Goal: Information Seeking & Learning: Find specific fact

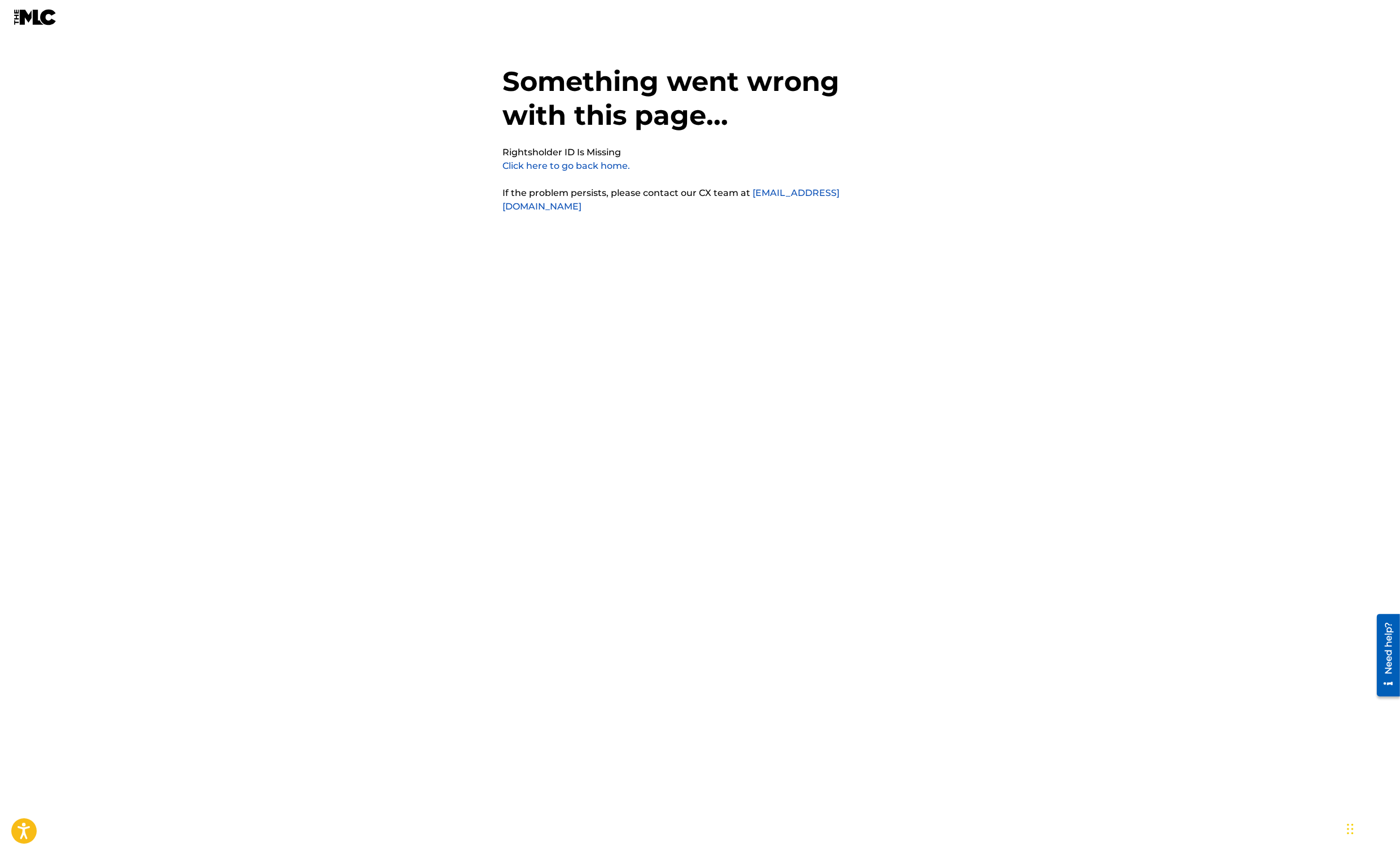
click at [563, 167] on link "Click here to go back home." at bounding box center [566, 165] width 127 height 10
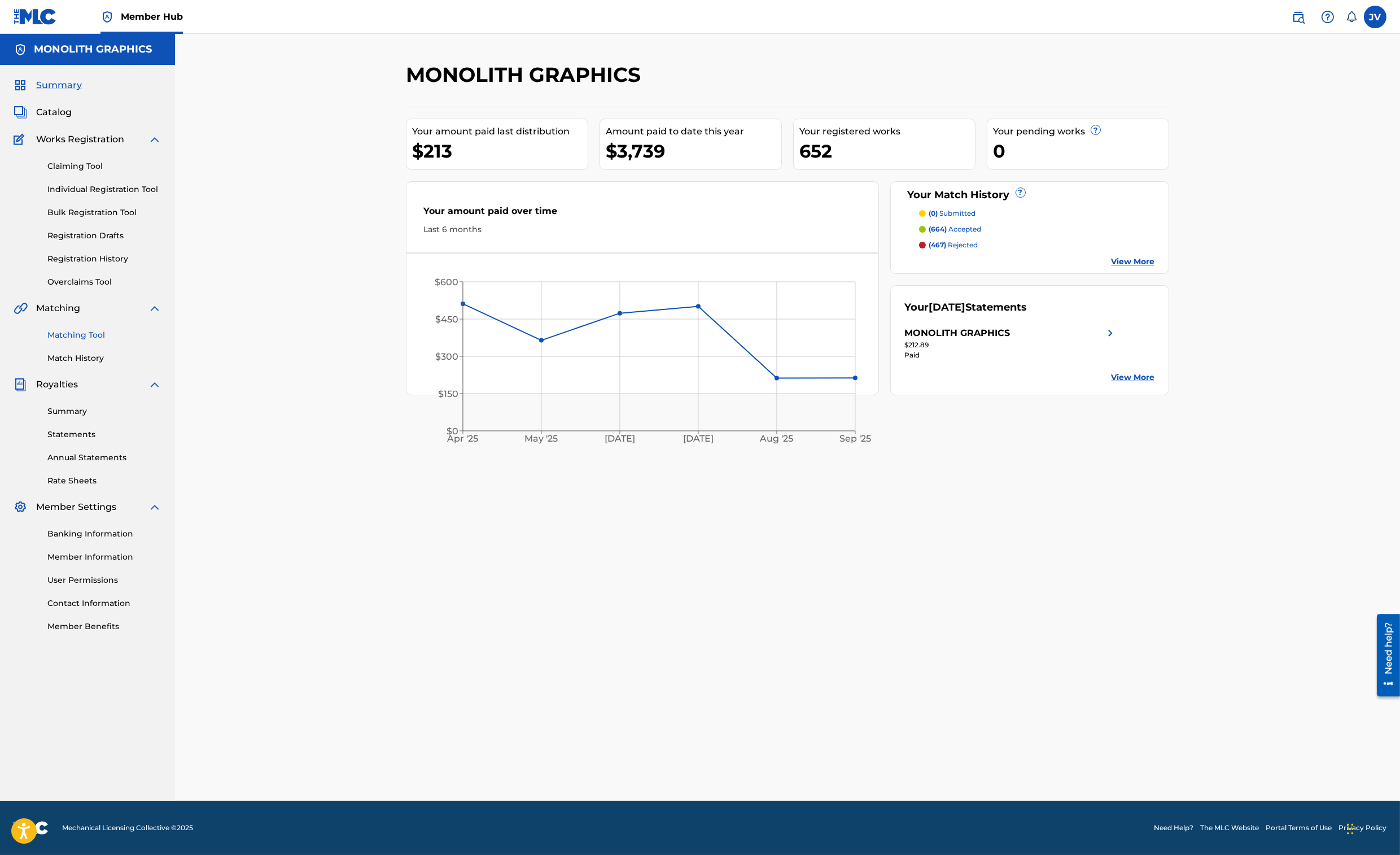
drag, startPoint x: 86, startPoint y: 335, endPoint x: 106, endPoint y: 339, distance: 20.4
click at [86, 335] on link "Matching Tool" at bounding box center [104, 335] width 114 height 12
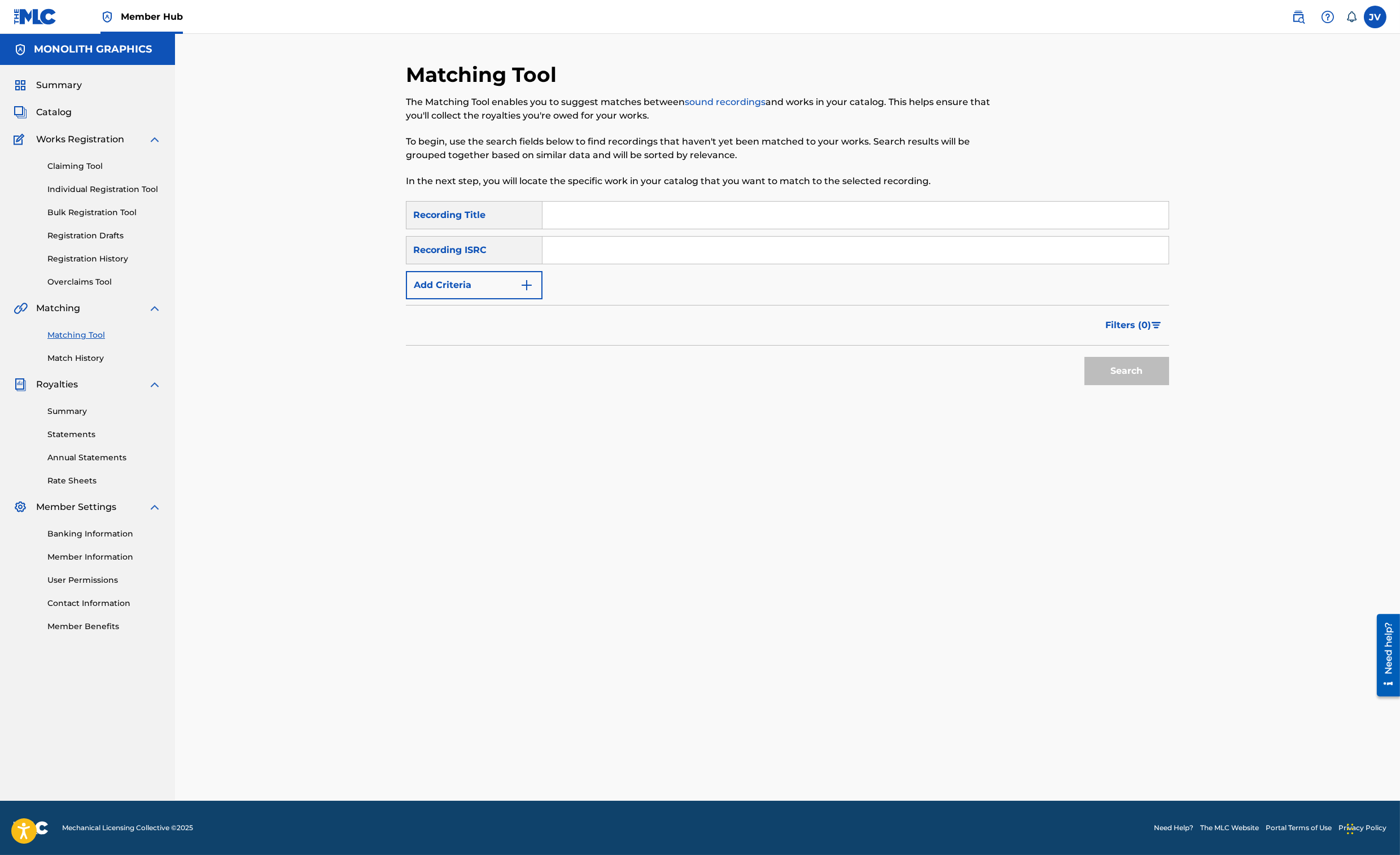
click at [578, 222] on input "Search Form" at bounding box center [856, 215] width 626 height 27
type input "forlorn"
click at [513, 280] on button "Add Criteria" at bounding box center [474, 285] width 137 height 28
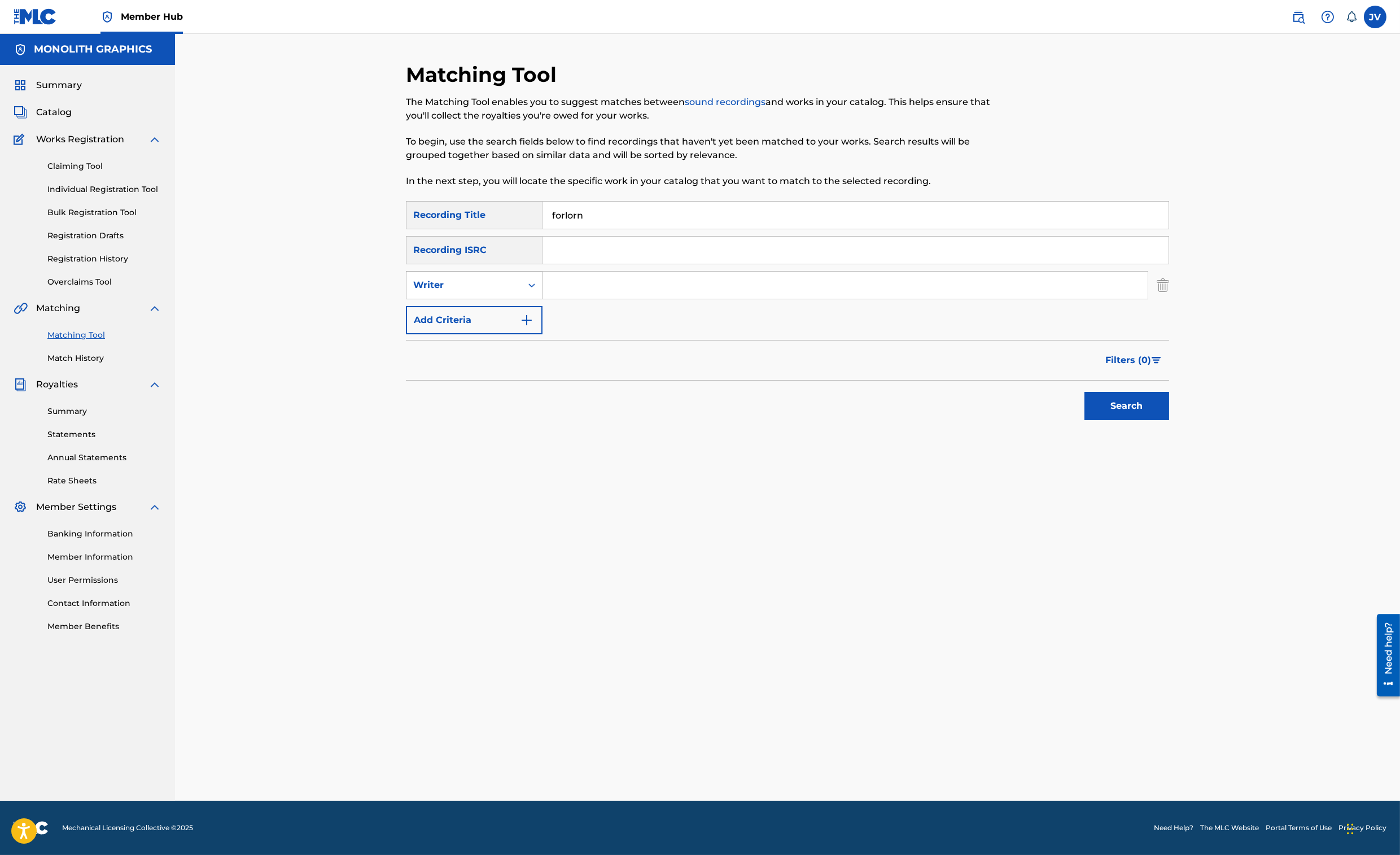
click at [526, 287] on icon "Search Form" at bounding box center [532, 285] width 11 height 11
click at [520, 307] on div "Recording Artist" at bounding box center [474, 313] width 135 height 28
click at [556, 292] on input "Search Form" at bounding box center [845, 285] width 605 height 27
type input "nox arcana"
click at [1085, 392] on button "Search" at bounding box center [1127, 406] width 85 height 28
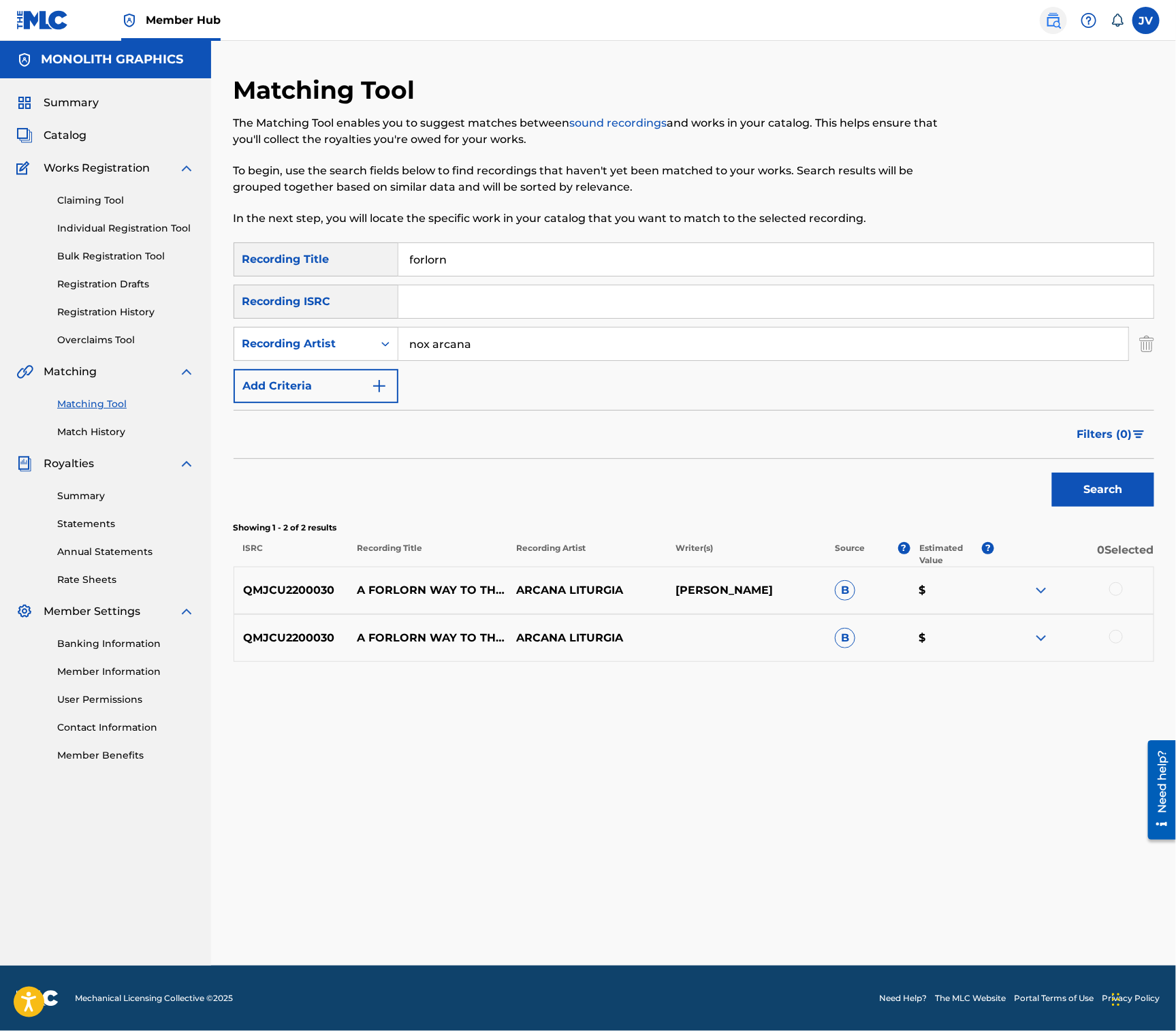
click at [1049, 19] on img at bounding box center [1053, 20] width 16 height 16
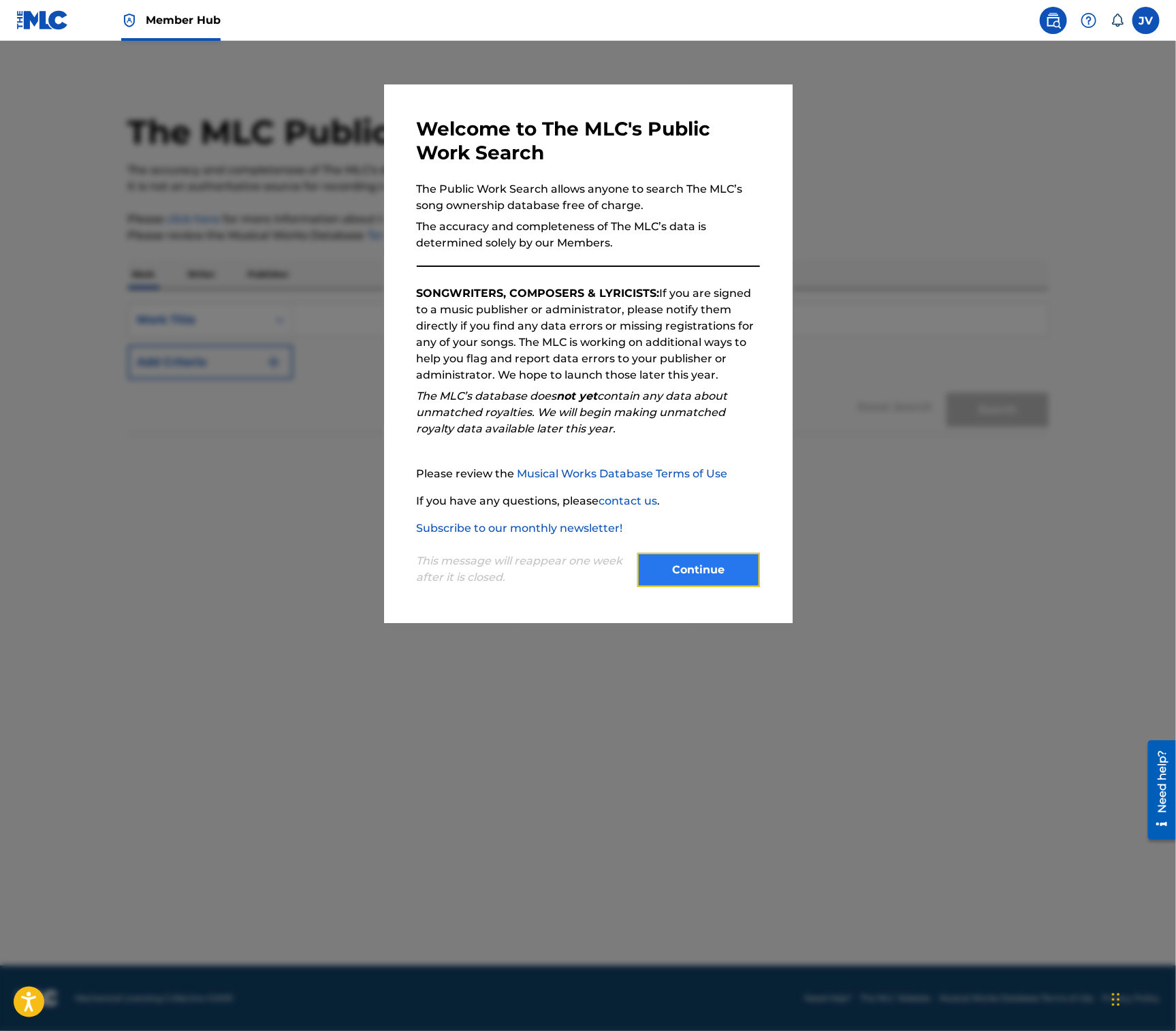
click at [690, 563] on button "Continue" at bounding box center [698, 570] width 123 height 34
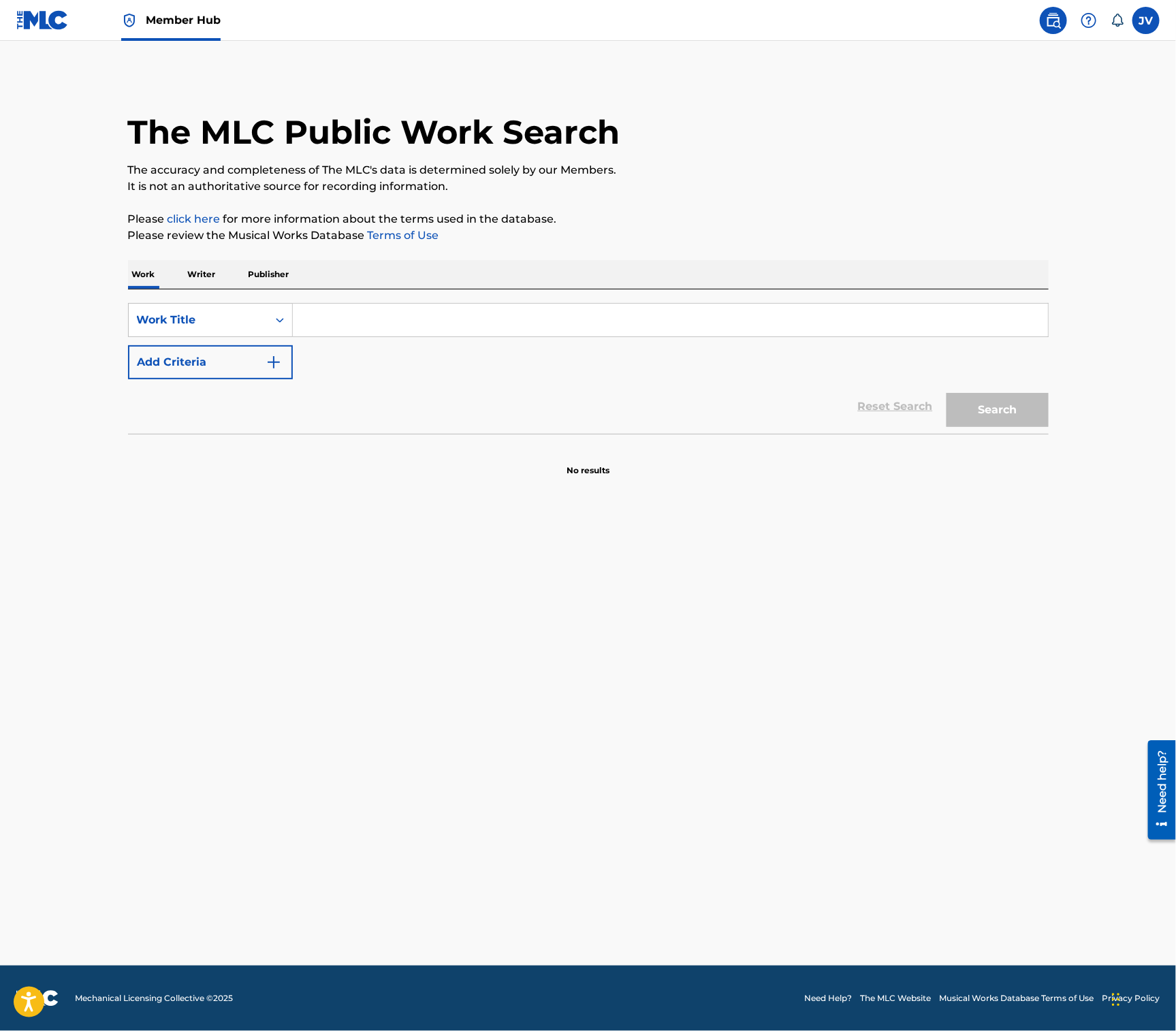
click at [321, 320] on input "Search Form" at bounding box center [670, 320] width 755 height 33
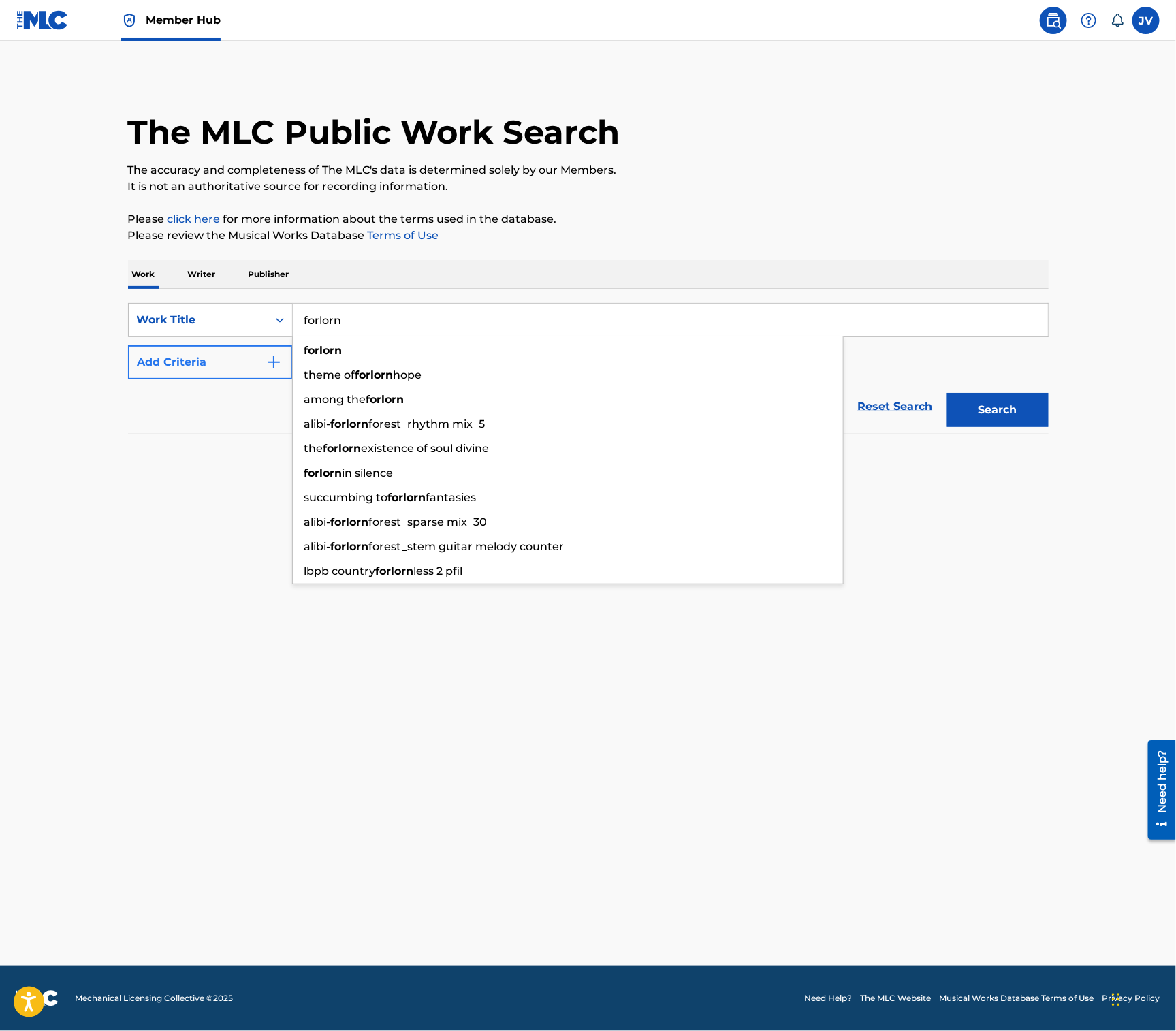
type input "forlorn"
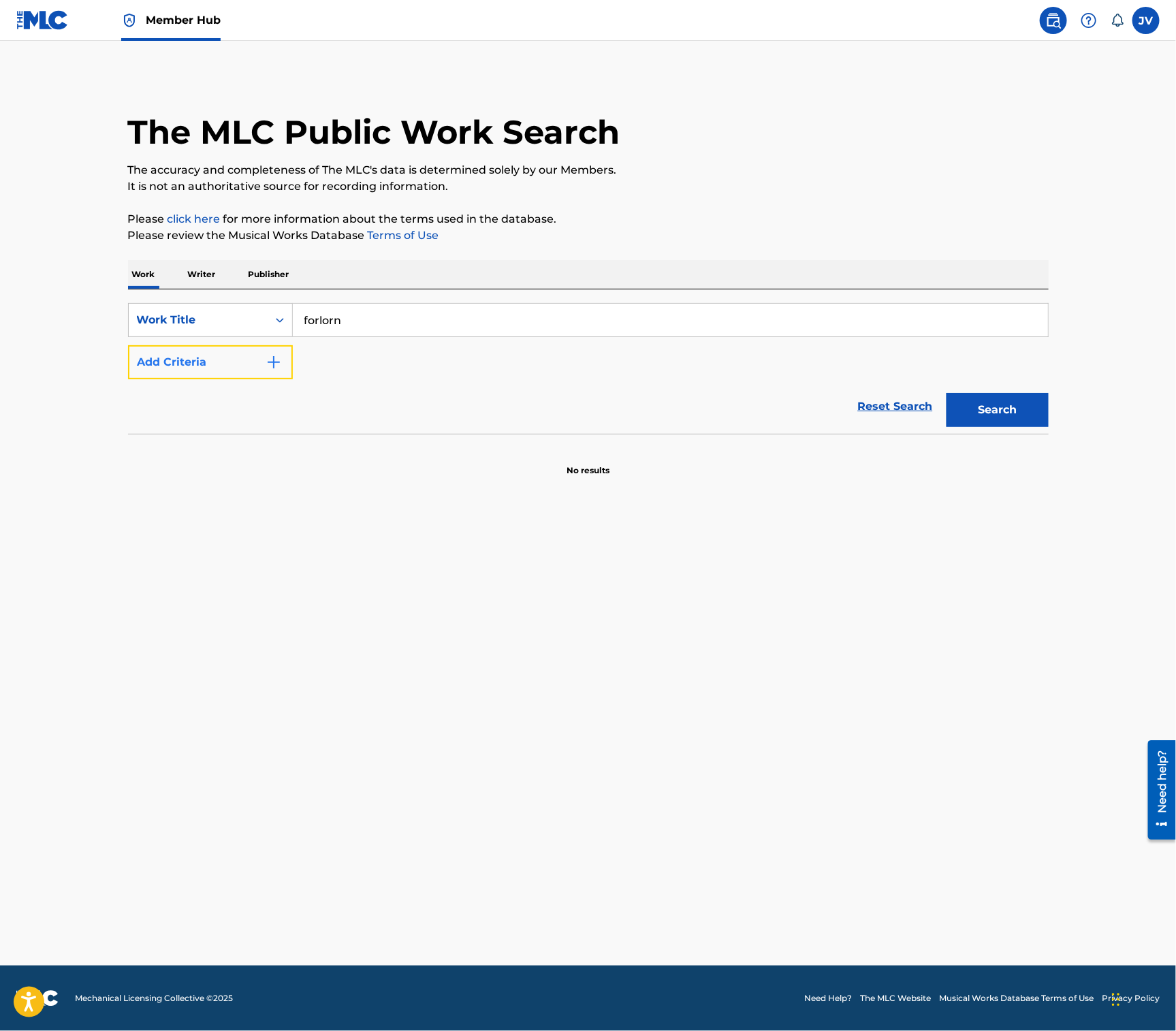
click at [223, 373] on button "Add Criteria" at bounding box center [210, 362] width 165 height 34
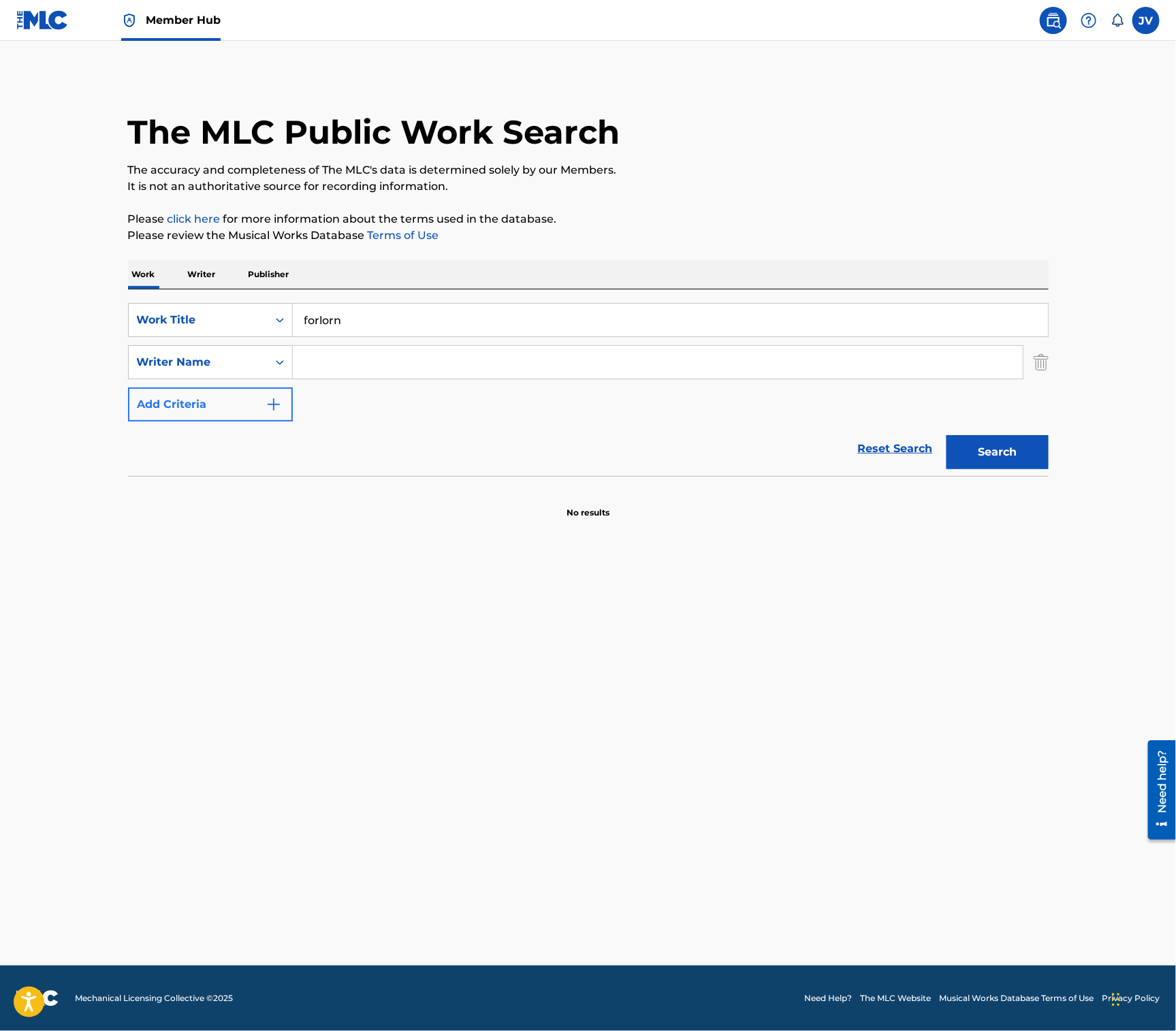
click at [223, 373] on div "Writer Name" at bounding box center [198, 362] width 139 height 26
click at [212, 435] on div "Publisher Name" at bounding box center [210, 430] width 163 height 34
click at [320, 363] on input "Search Form" at bounding box center [658, 362] width 730 height 33
type input "monolith graphics"
click at [1022, 455] on button "Search" at bounding box center [998, 452] width 102 height 34
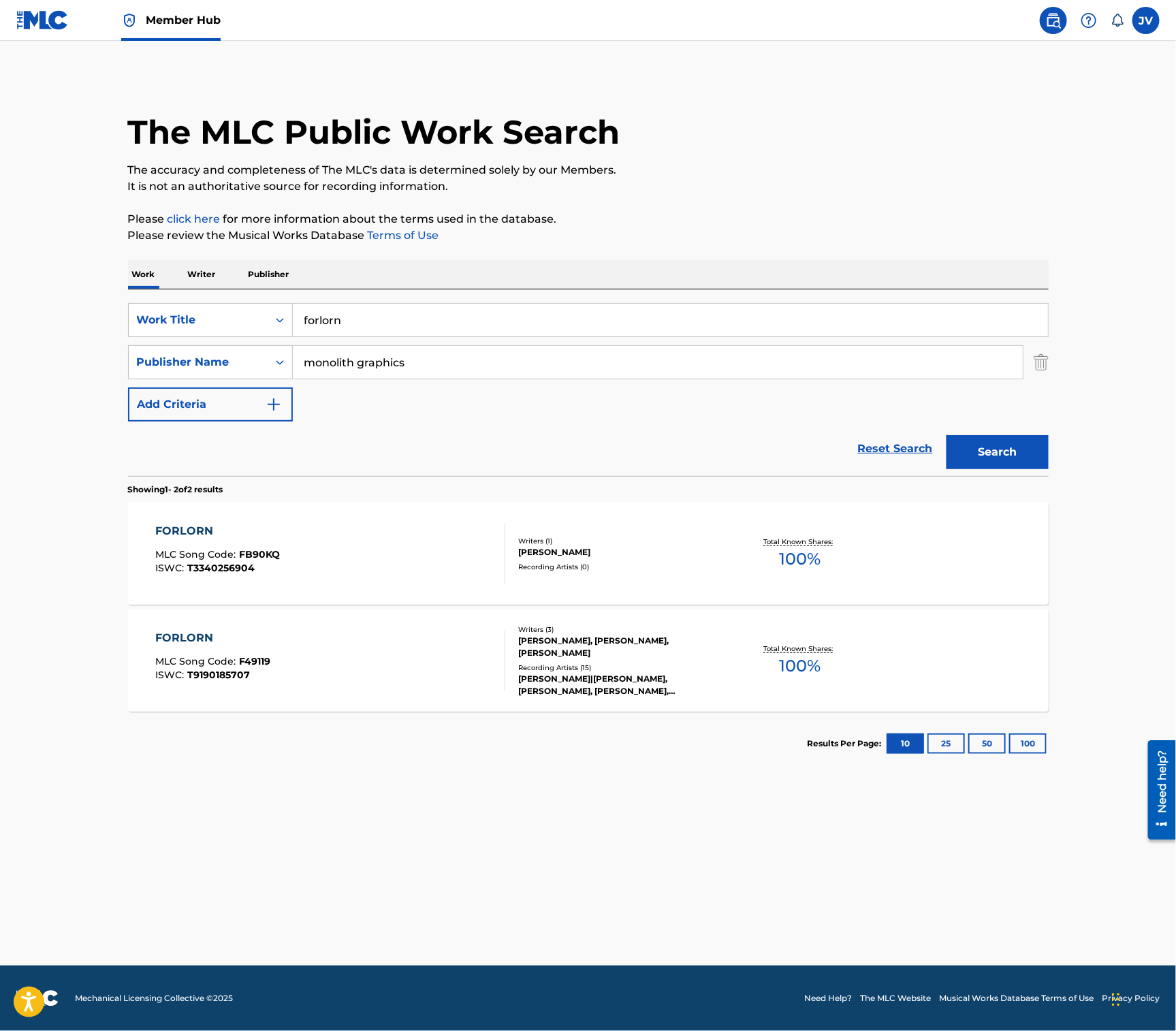
click at [640, 651] on div "WILLIAM R PIOTROWSKI, JOSEPH R VARGO, MICHELLE BELANGER" at bounding box center [621, 646] width 206 height 24
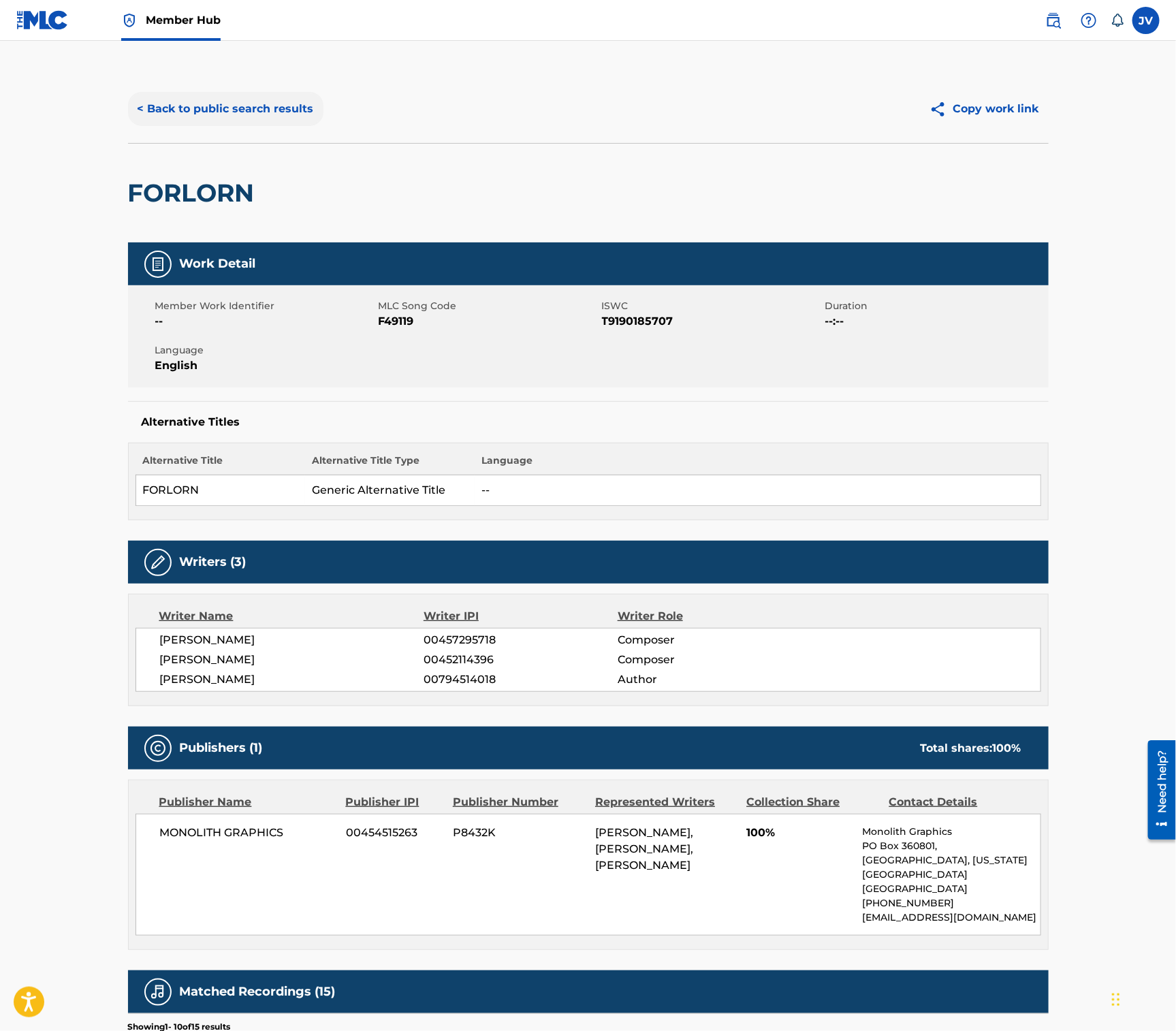
click at [188, 107] on button "< Back to public search results" at bounding box center [226, 108] width 195 height 34
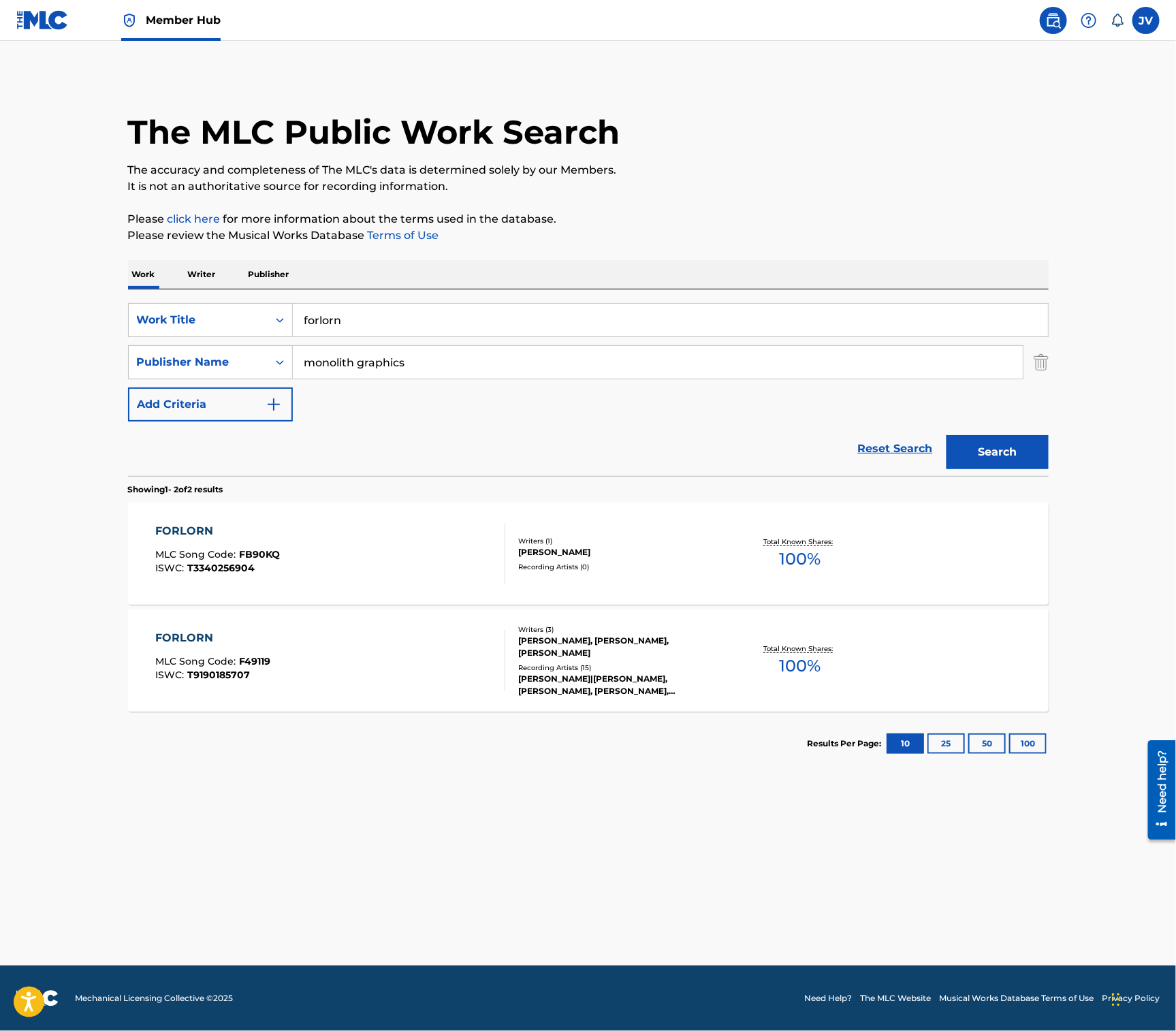
click at [558, 543] on div "Writers ( 1 )" at bounding box center [621, 541] width 206 height 11
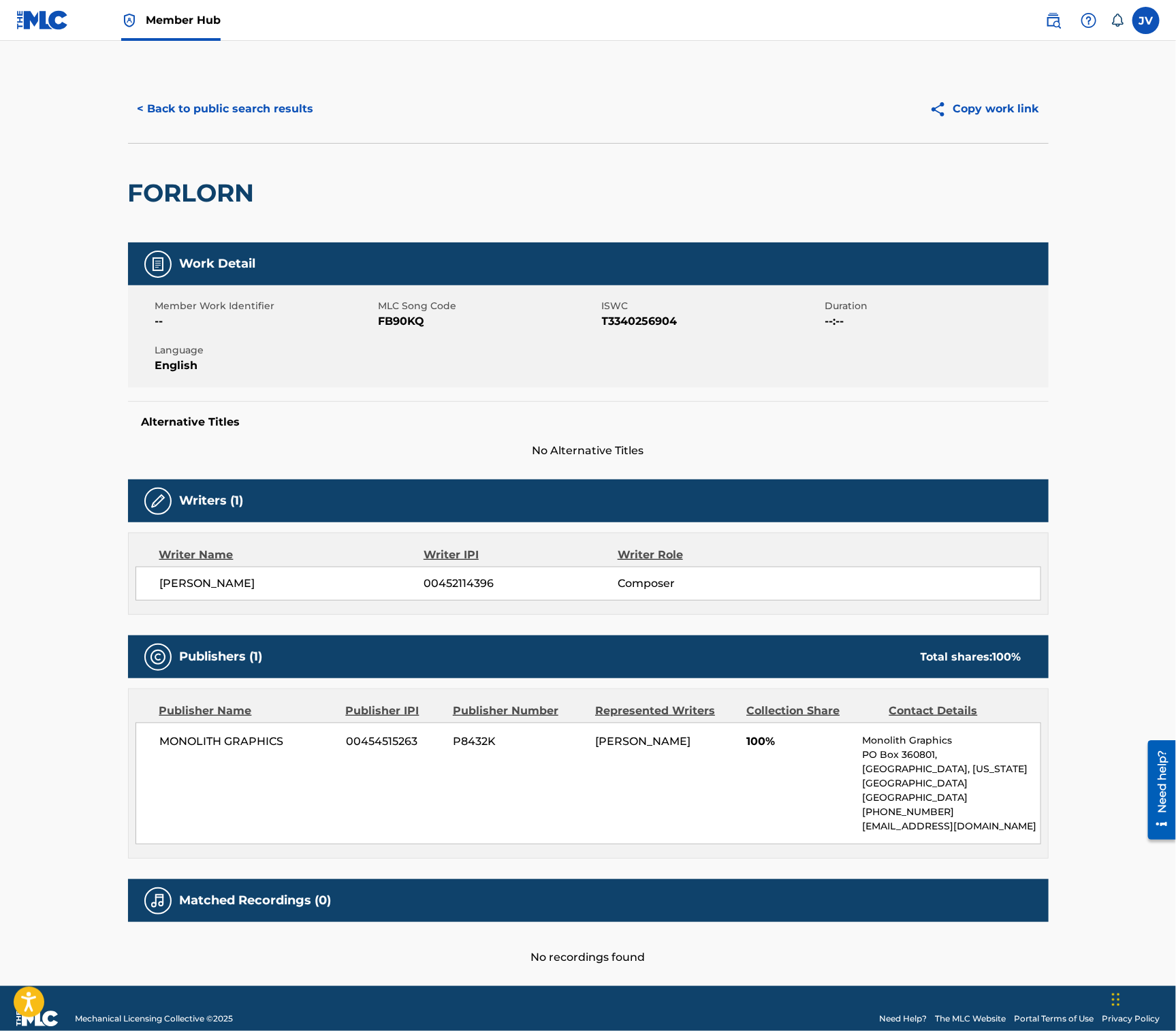
scroll to position [7, 0]
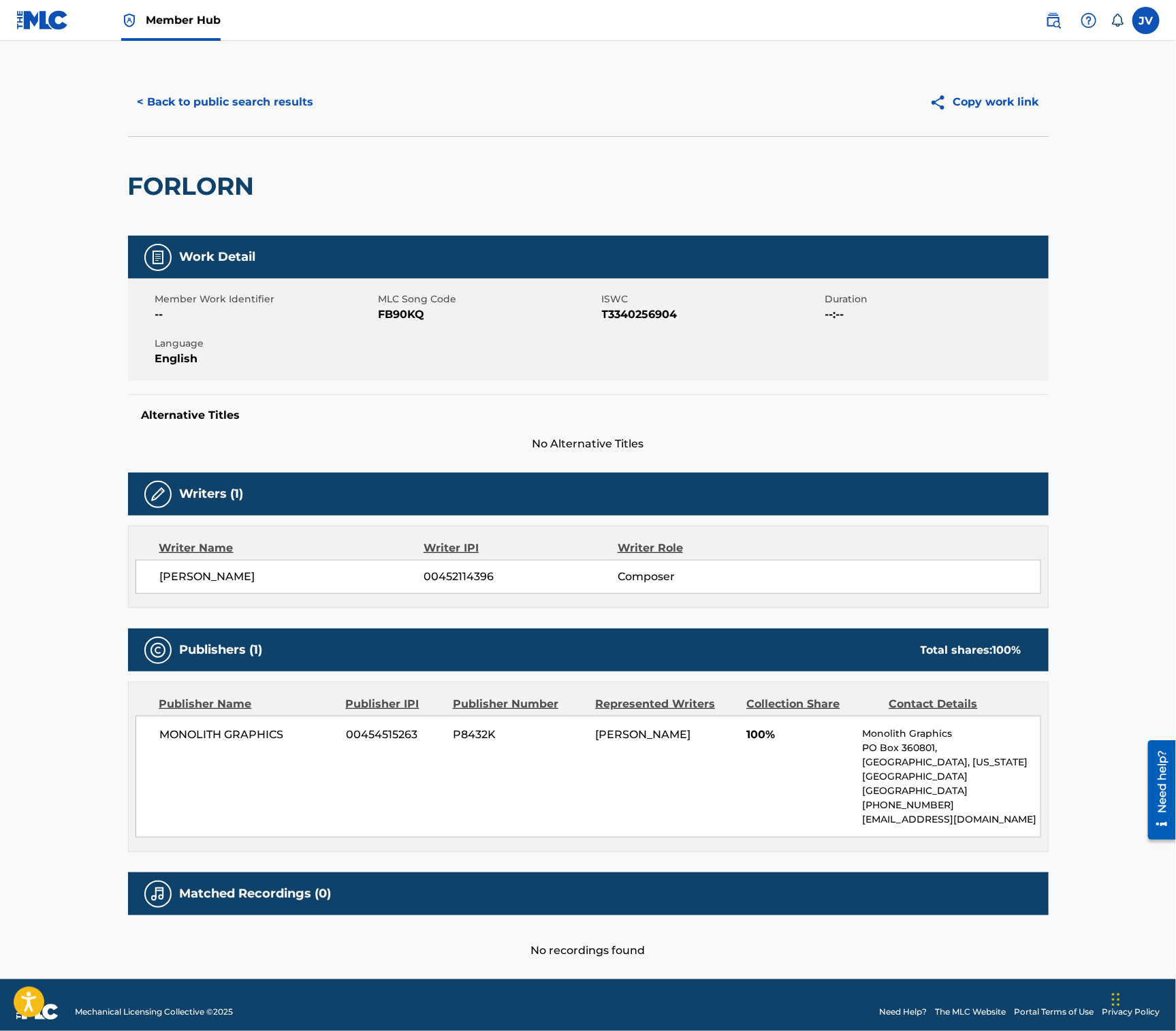
click at [36, 15] on img at bounding box center [42, 20] width 52 height 19
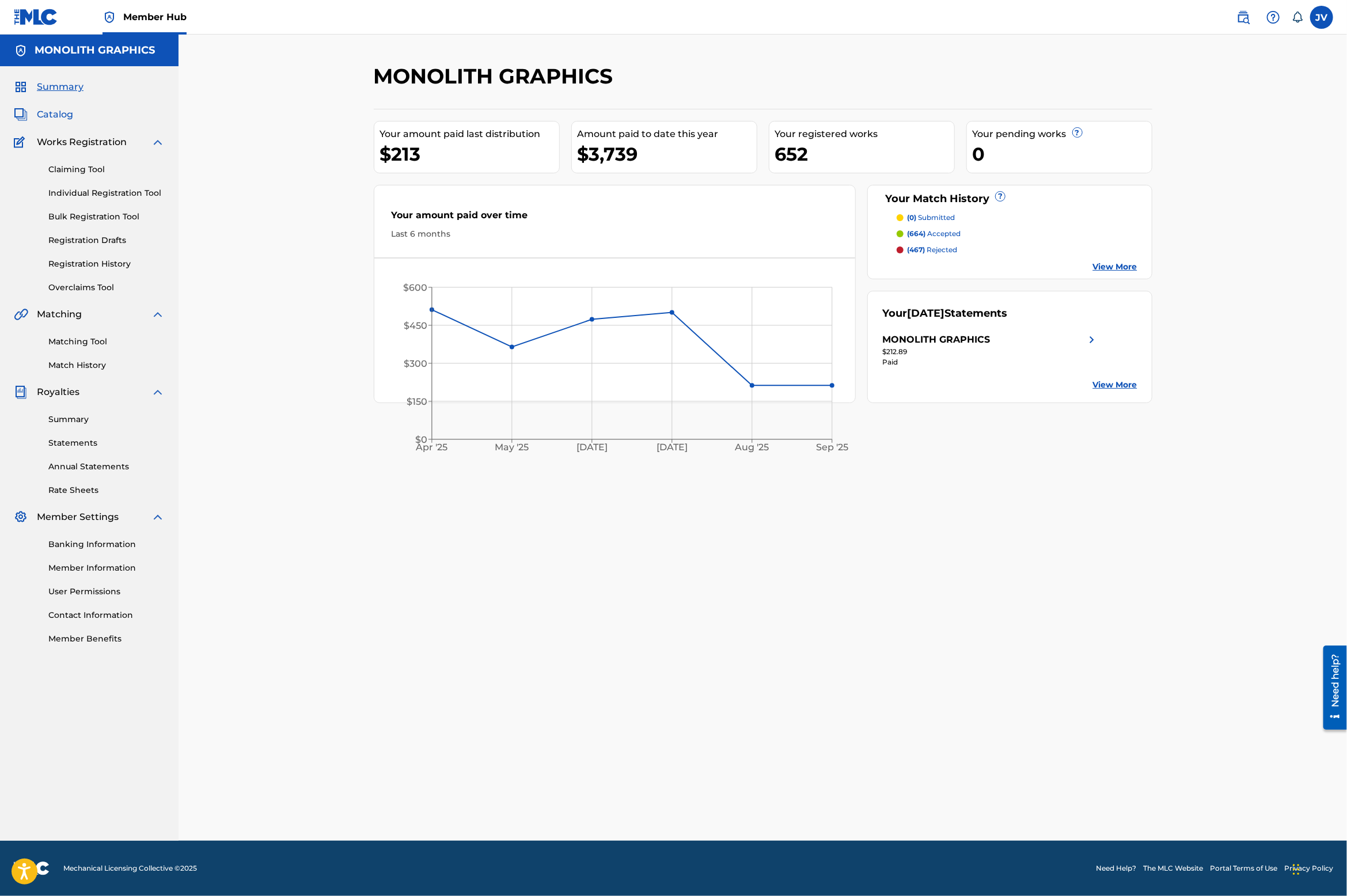
click at [50, 113] on span "Catalog" at bounding box center [55, 114] width 36 height 14
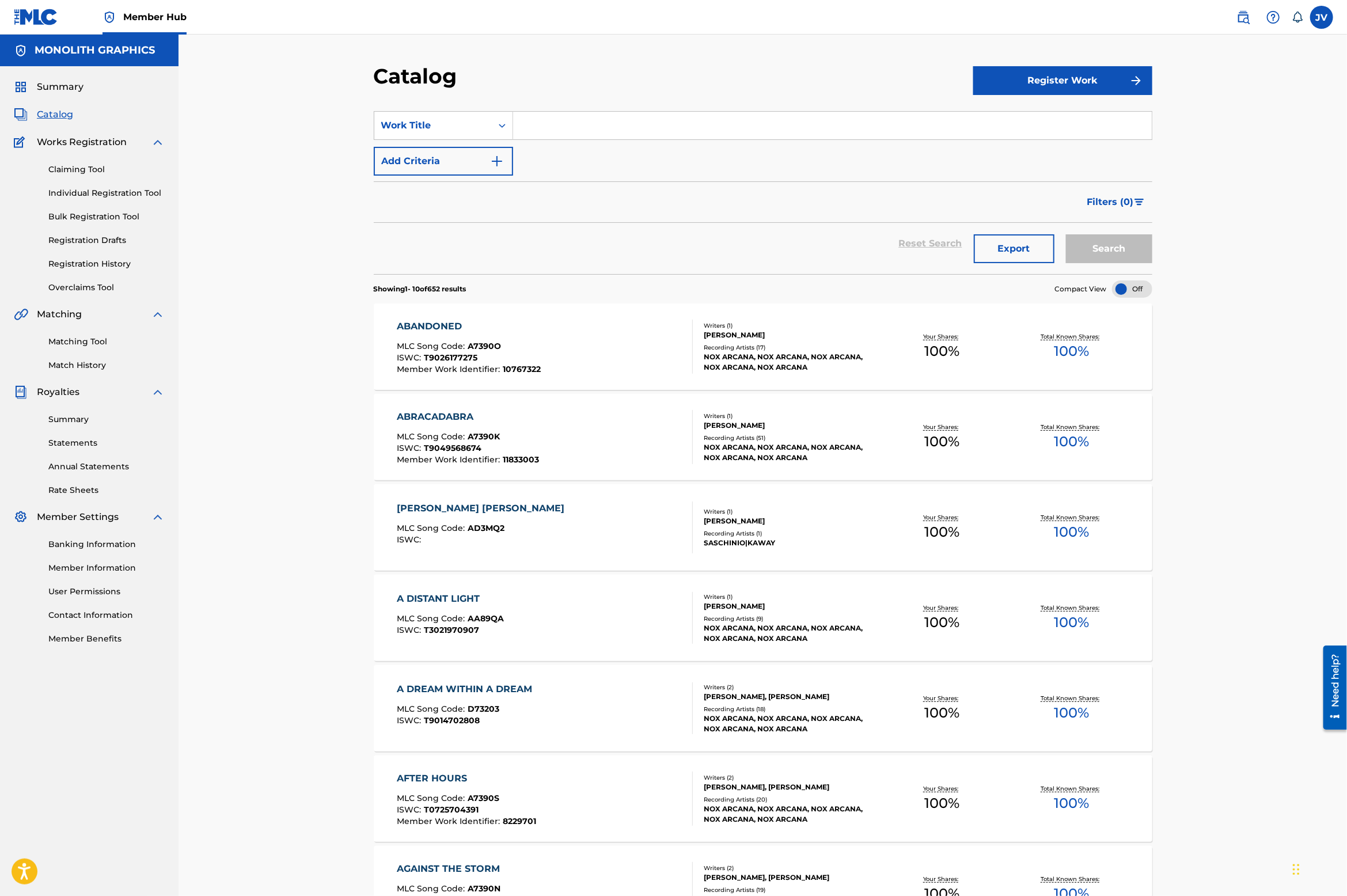
click at [551, 130] on input "Search Form" at bounding box center [833, 126] width 638 height 28
type input "depths"
click at [1066, 234] on button "Search" at bounding box center [1109, 248] width 87 height 29
